Goal: Obtain resource: Download file/media

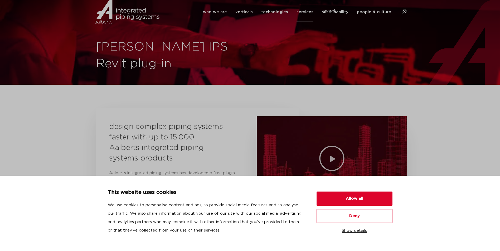
click at [350, 232] on button "Show details" at bounding box center [354, 231] width 76 height 9
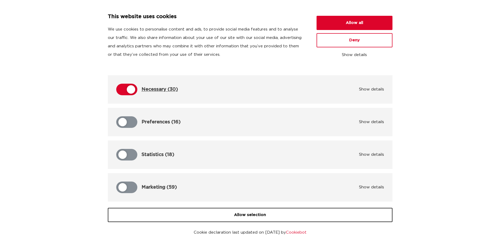
click at [127, 89] on div at bounding box center [131, 89] width 8 height 8
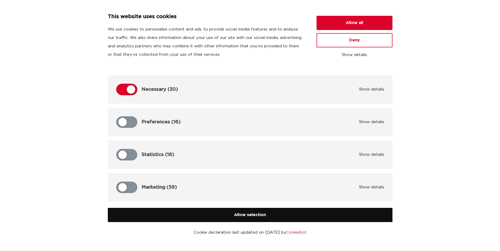
click at [241, 220] on button "Allow selection" at bounding box center [250, 215] width 285 height 14
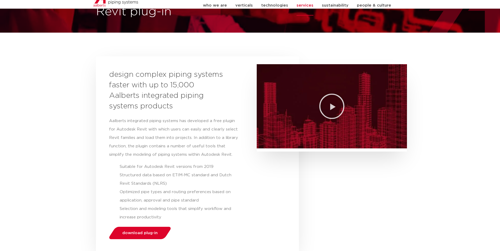
scroll to position [53, 0]
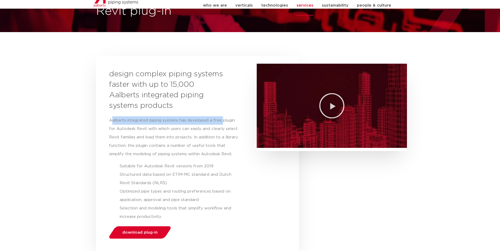
drag, startPoint x: 112, startPoint y: 120, endPoint x: 220, endPoint y: 121, distance: 108.0
click at [220, 121] on p "Aalberts integrated piping systems has developed a free plugin for Autodesk Rev…" at bounding box center [173, 137] width 129 height 42
drag, startPoint x: 146, startPoint y: 126, endPoint x: 124, endPoint y: 129, distance: 22.2
click at [146, 127] on p "Aalberts integrated piping systems has developed a free plugin for Autodesk Rev…" at bounding box center [173, 137] width 129 height 42
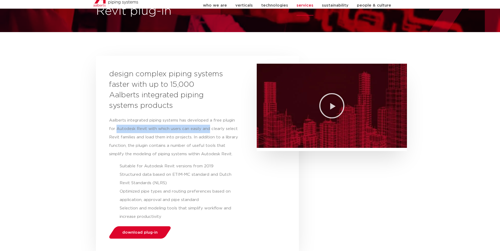
drag, startPoint x: 117, startPoint y: 129, endPoint x: 209, endPoint y: 127, distance: 92.2
click at [209, 127] on p "Aalberts integrated piping systems has developed a free plugin for Autodesk Rev…" at bounding box center [173, 137] width 129 height 42
click at [128, 141] on p "Aalberts integrated piping systems has developed a free plugin for Autodesk Rev…" at bounding box center [173, 137] width 129 height 42
drag, startPoint x: 117, startPoint y: 136, endPoint x: 134, endPoint y: 138, distance: 16.7
click at [134, 138] on p "Aalberts integrated piping systems has developed a free plugin for Autodesk Rev…" at bounding box center [173, 137] width 129 height 42
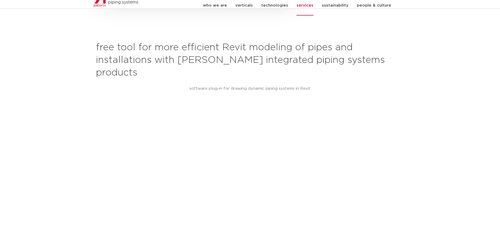
scroll to position [342, 0]
